Goal: Find specific page/section: Find specific page/section

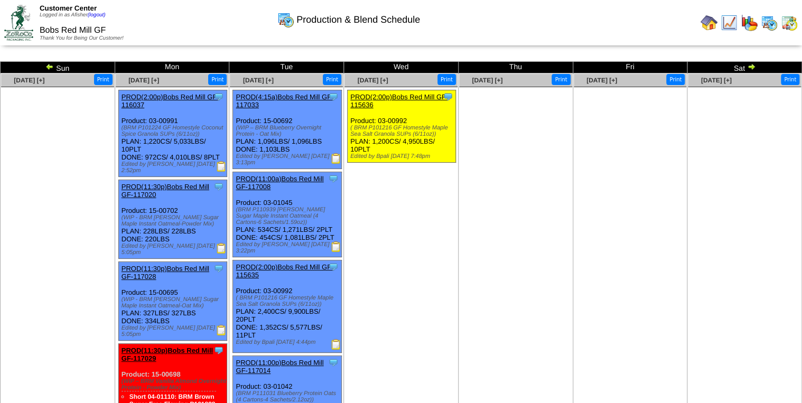
click at [703, 26] on img at bounding box center [708, 22] width 17 height 17
